Goal: Communication & Community: Ask a question

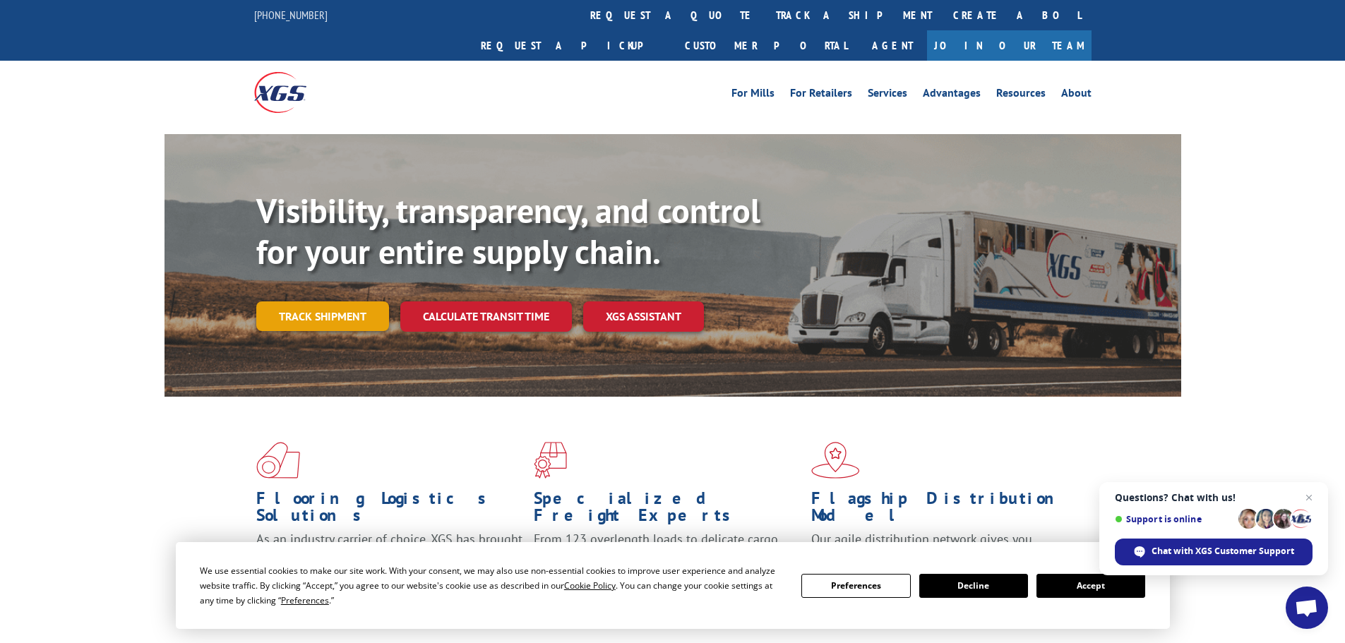
click at [341, 301] on link "Track shipment" at bounding box center [322, 316] width 133 height 30
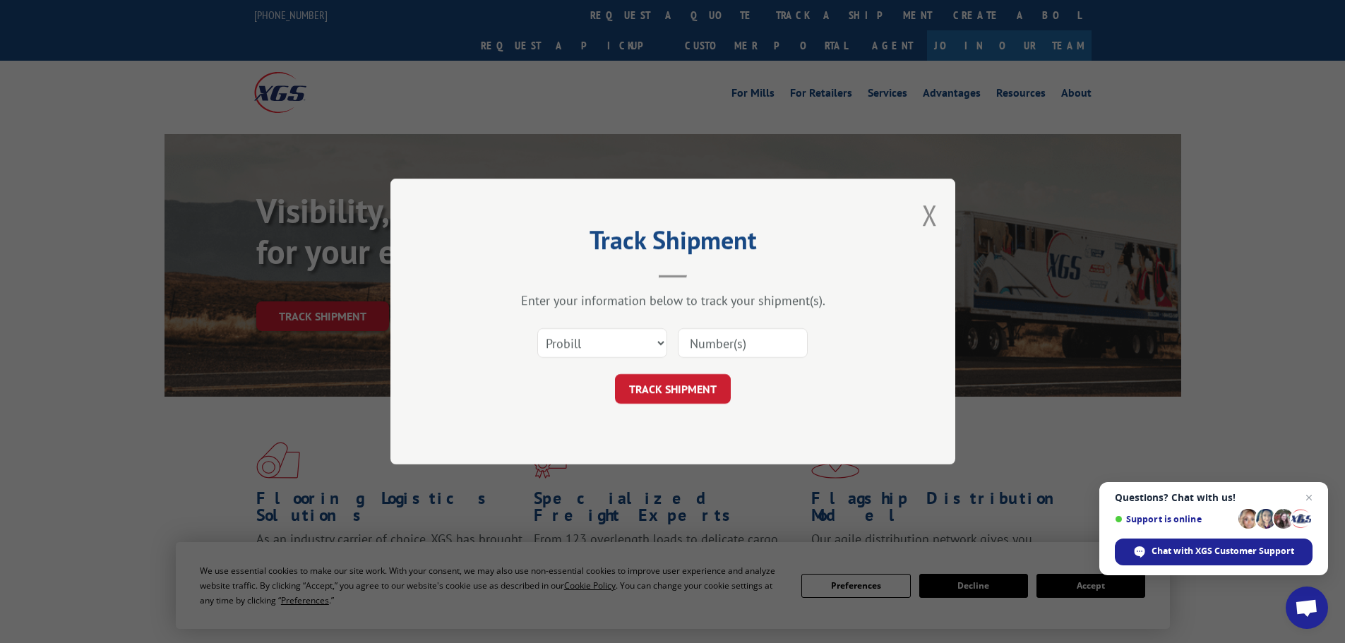
click at [752, 351] on input at bounding box center [743, 343] width 130 height 30
click at [786, 332] on input at bounding box center [743, 343] width 130 height 30
type input "17564277"
click at [713, 390] on button "TRACK SHIPMENT" at bounding box center [673, 389] width 116 height 30
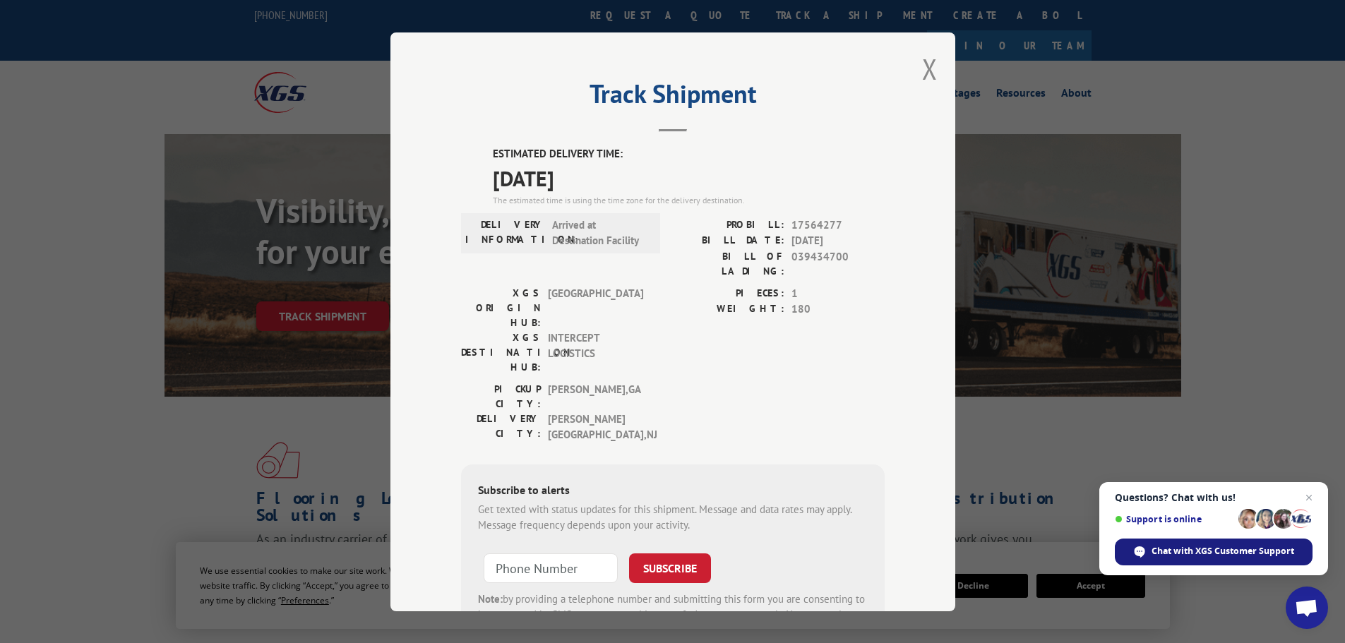
click at [1196, 547] on span "Chat with XGS Customer Support" at bounding box center [1222, 551] width 143 height 13
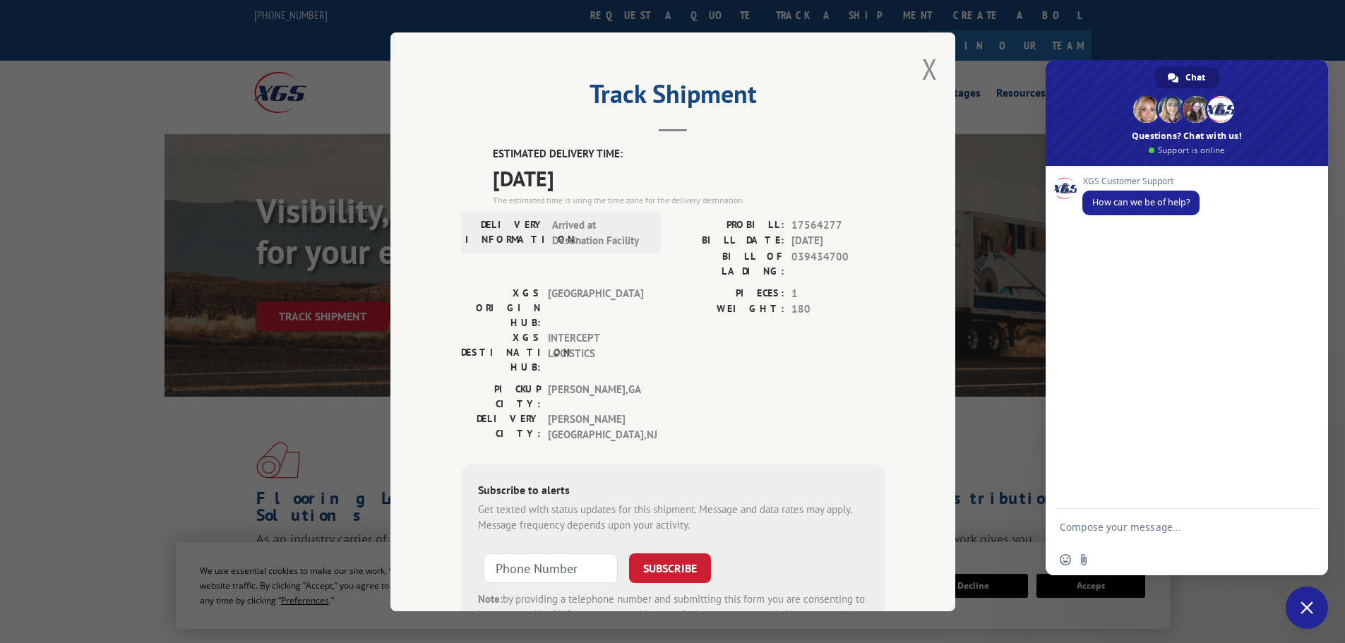
click at [1146, 260] on div "XGS Customer Support How can we be of help?" at bounding box center [1186, 337] width 282 height 343
type textarea "Is probill # 17564277 out for delivery [DATE]?"
click at [1303, 514] on span "Send" at bounding box center [1303, 514] width 11 height 11
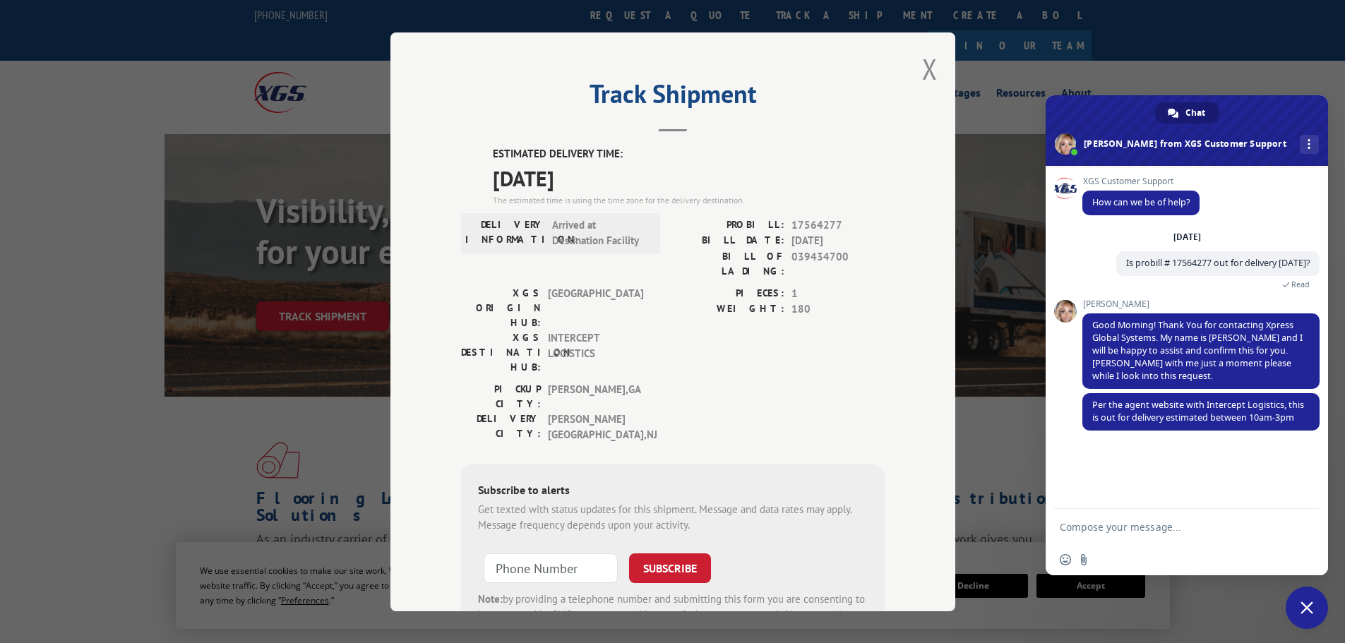
click at [1122, 529] on textarea "Compose your message..." at bounding box center [1172, 526] width 226 height 35
type textarea "Thank you, that is very helpful."
click at [1299, 534] on span "Send" at bounding box center [1302, 526] width 23 height 23
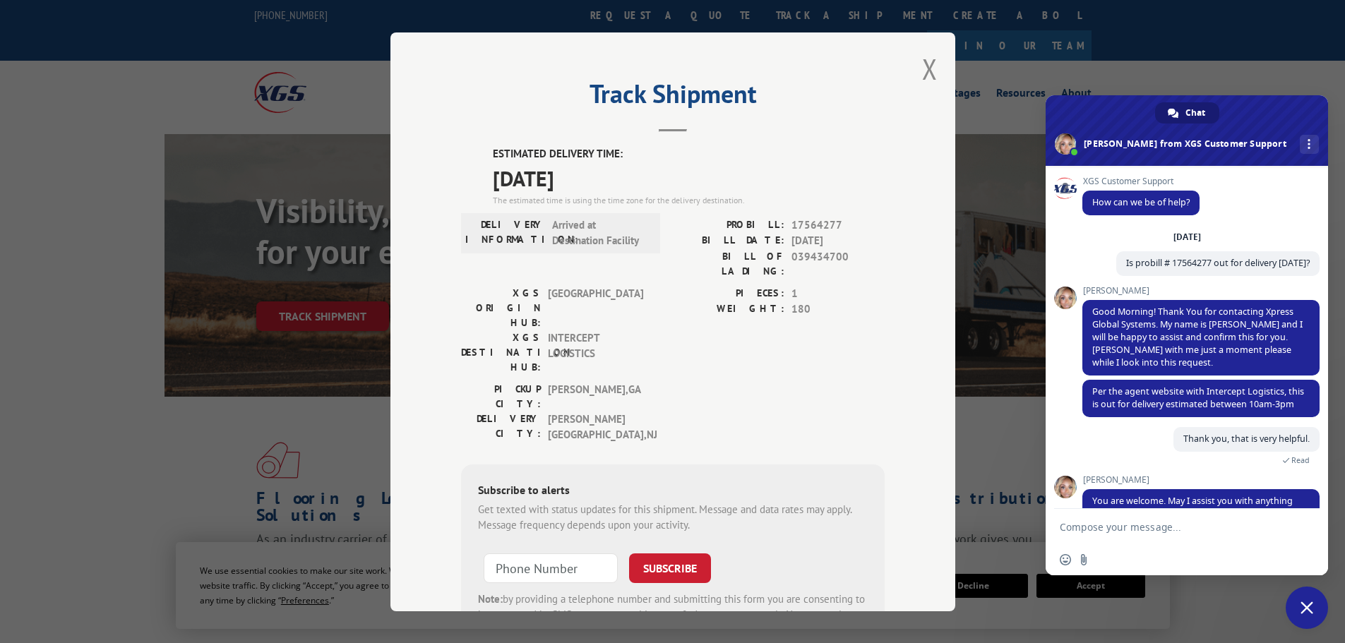
scroll to position [46, 0]
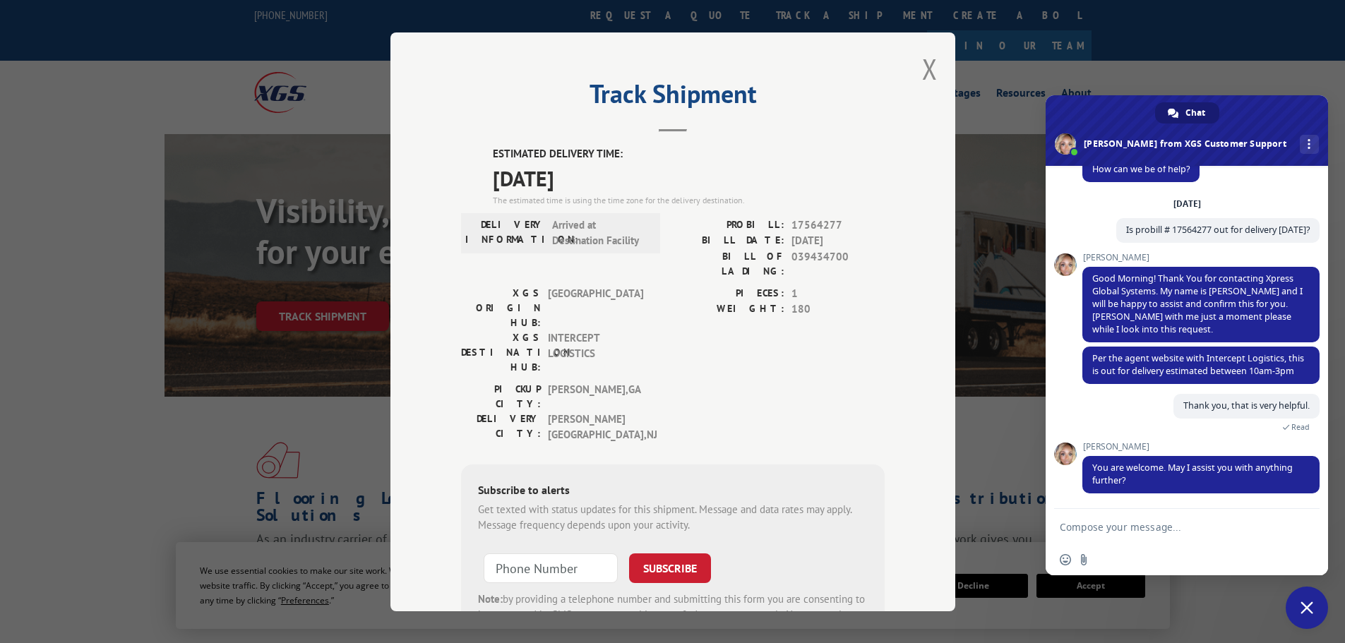
click at [1136, 532] on textarea "Compose your message..." at bounding box center [1172, 526] width 226 height 35
type textarea "No that's all I needed right now."
click at [1302, 533] on span "Send" at bounding box center [1302, 526] width 23 height 23
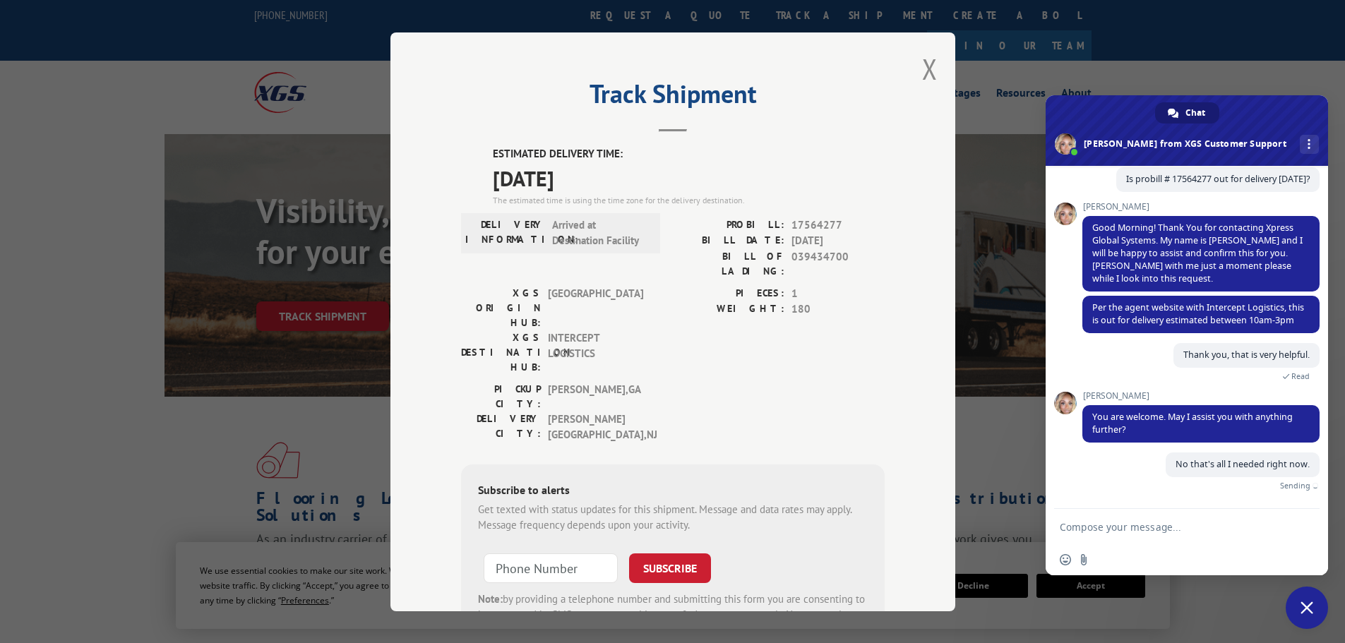
scroll to position [80, 0]
